Goal: Find specific page/section: Find specific page/section

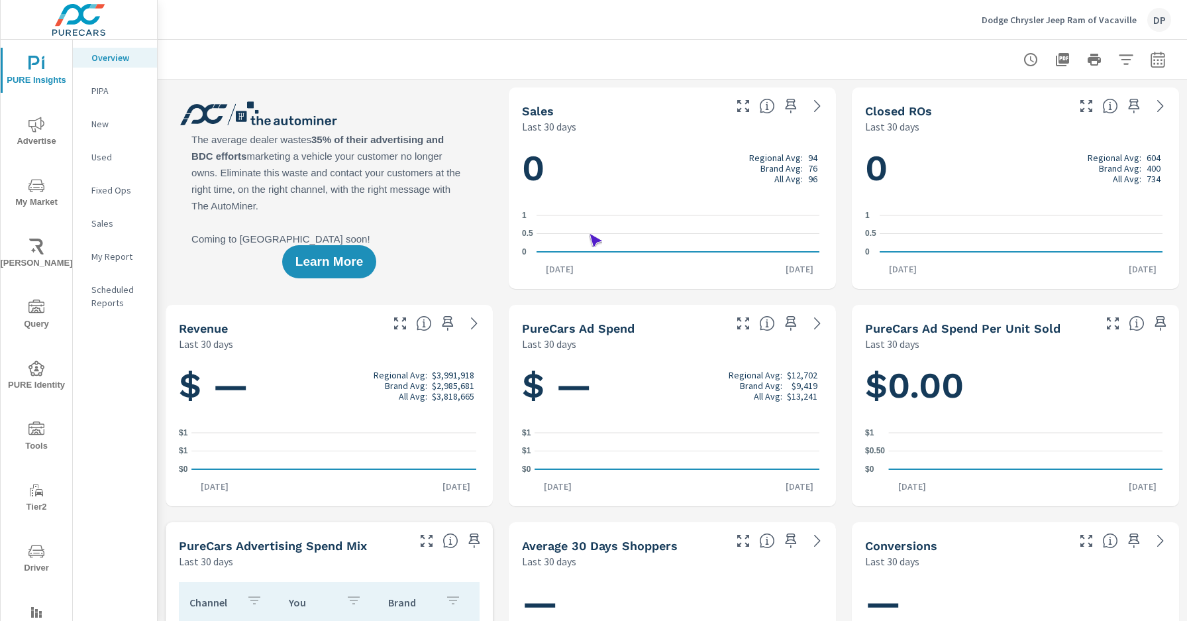
scroll to position [1, 0]
click at [34, 559] on span "Driver" at bounding box center [37, 559] width 64 height 32
